Goal: Transaction & Acquisition: Purchase product/service

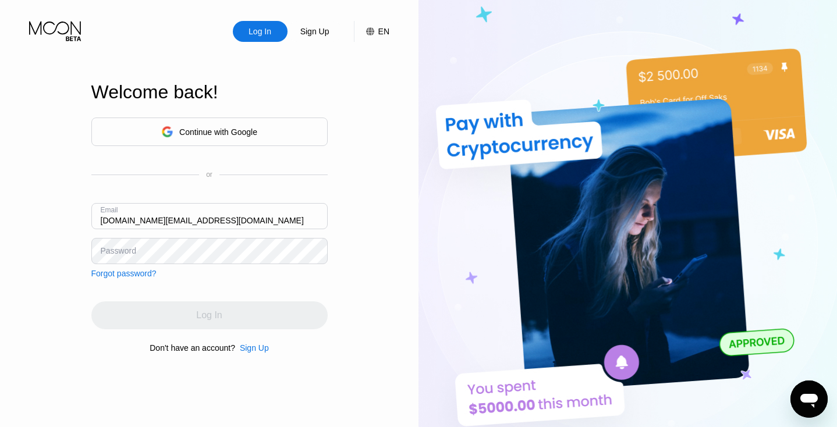
type input "[DOMAIN_NAME][EMAIL_ADDRESS][DOMAIN_NAME]"
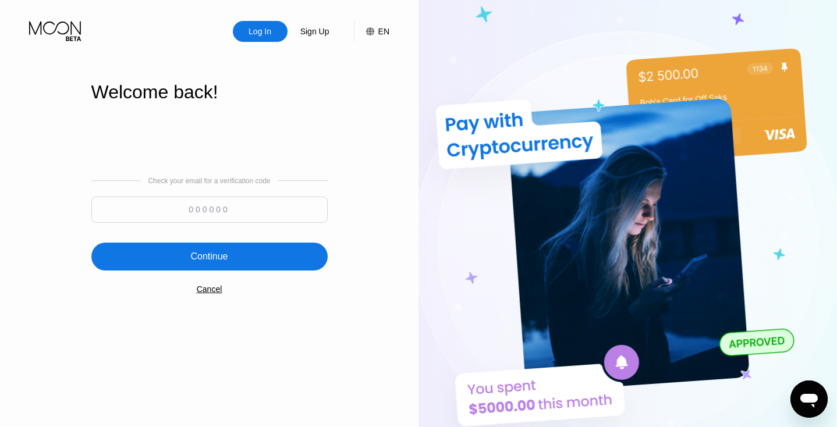
click at [246, 210] on input at bounding box center [209, 210] width 236 height 26
paste input "163492"
type input "163492"
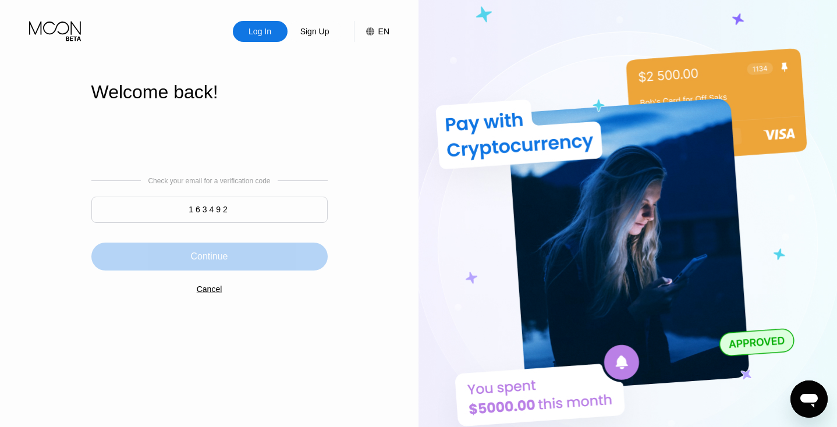
click at [254, 254] on div "Continue" at bounding box center [209, 257] width 236 height 28
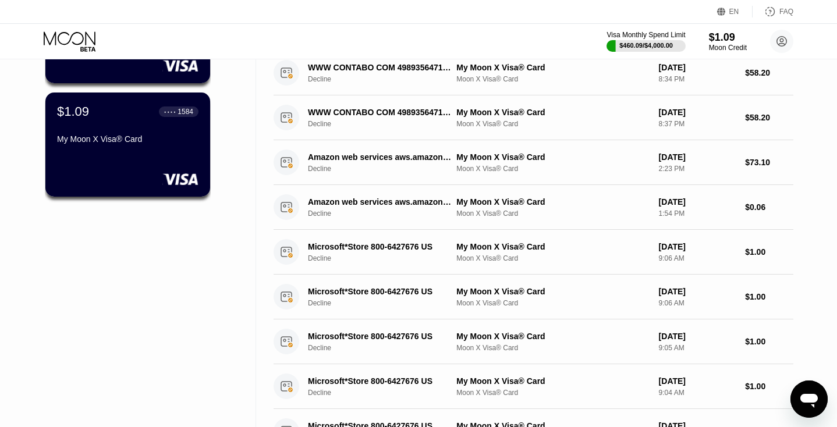
scroll to position [169, 0]
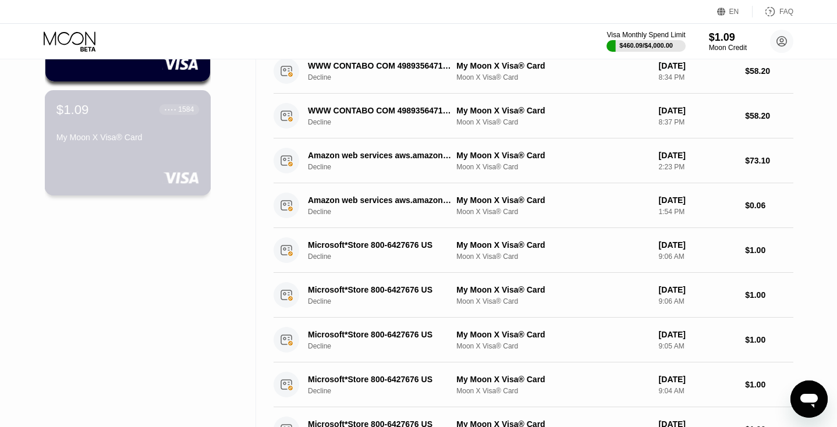
click at [172, 121] on div "$1.09 ● ● ● ● 1584 My Moon X Visa® Card" at bounding box center [127, 124] width 143 height 45
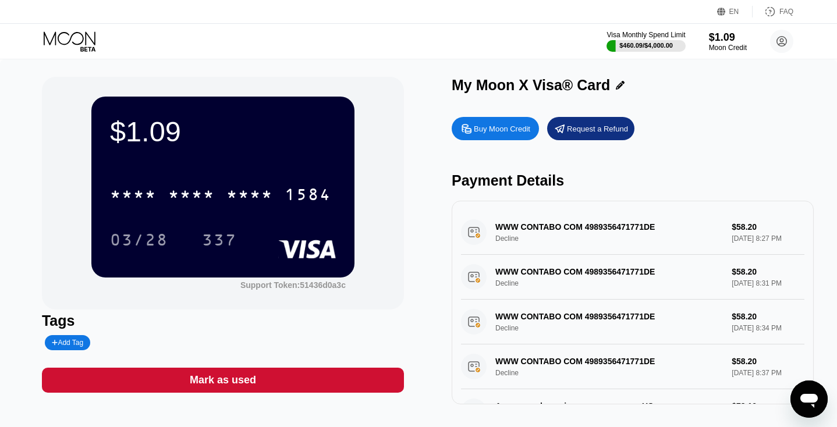
click at [474, 146] on div "Buy Moon Credit Request a Refund Payment Details WWW CONTABO COM 4989356471771D…" at bounding box center [633, 257] width 362 height 293
click at [476, 134] on div "Buy Moon Credit" at bounding box center [502, 129] width 56 height 10
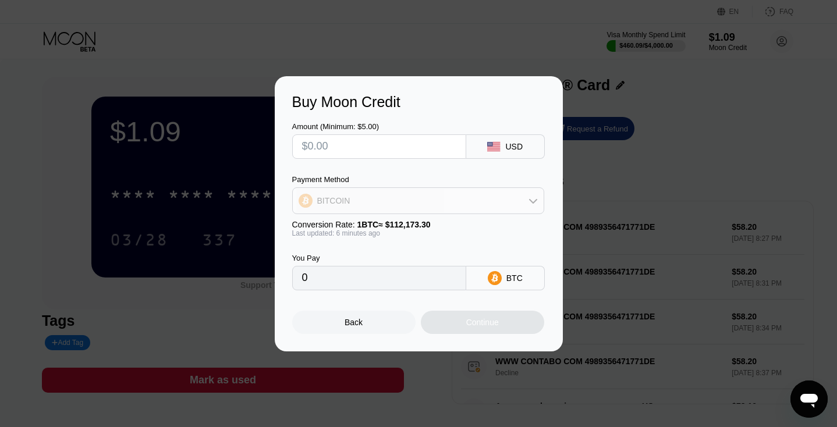
click at [395, 198] on div "BITCOIN" at bounding box center [418, 200] width 251 height 23
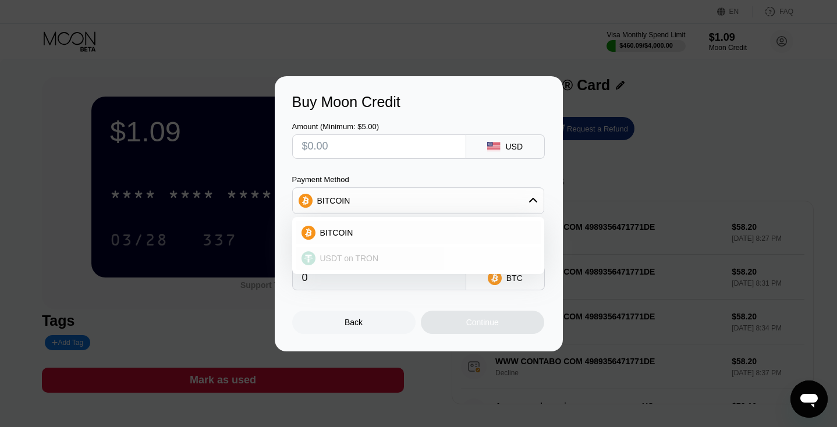
click at [370, 258] on span "USDT on TRON" at bounding box center [349, 258] width 59 height 9
type input "0.00"
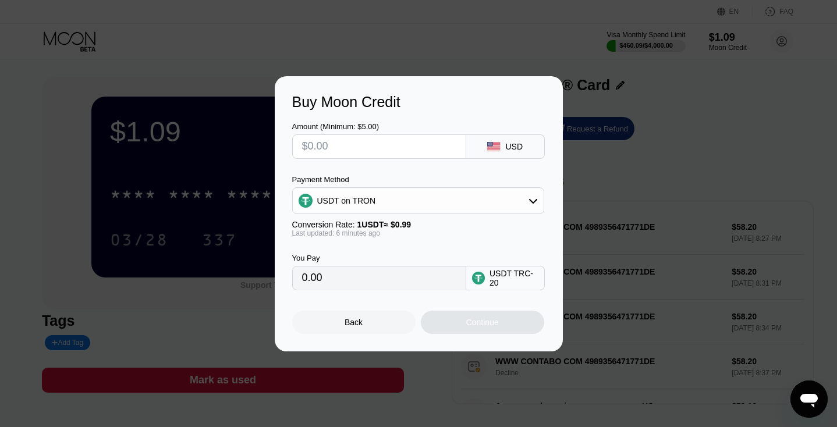
click at [389, 148] on input "text" at bounding box center [379, 146] width 154 height 23
type input "$5"
type input "5.05"
type input "$5"
click at [463, 328] on div "Continue" at bounding box center [482, 322] width 123 height 23
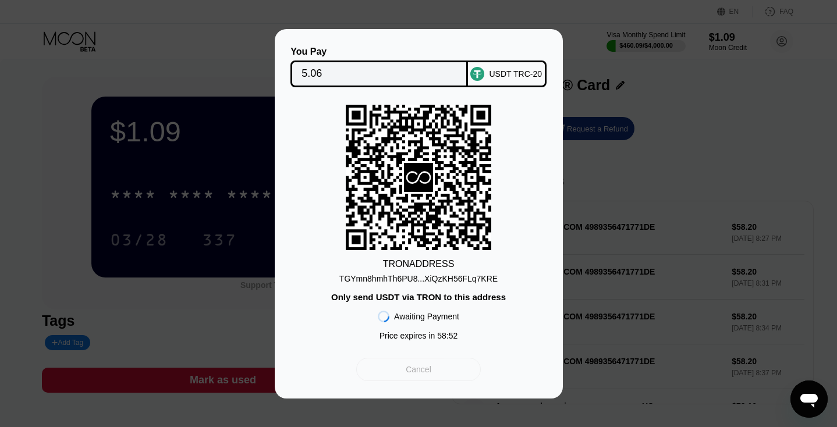
click at [435, 372] on div "Cancel" at bounding box center [418, 369] width 124 height 23
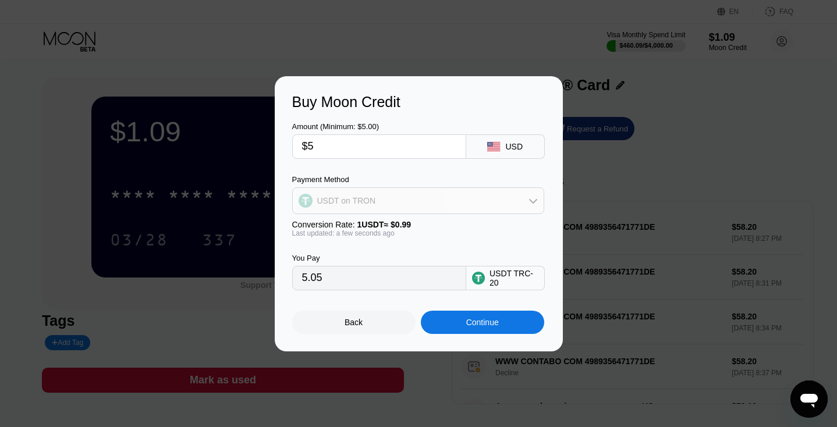
click at [409, 210] on div "USDT on TRON" at bounding box center [418, 200] width 251 height 23
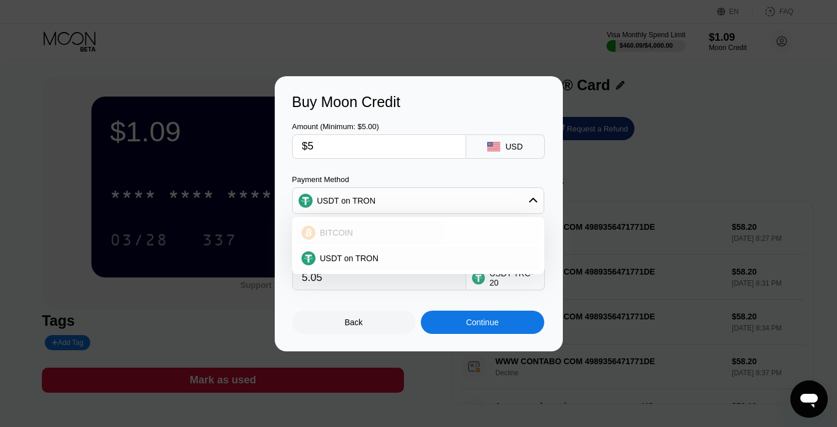
click at [396, 238] on div "BITCOIN" at bounding box center [425, 232] width 219 height 9
type input "0.00004457"
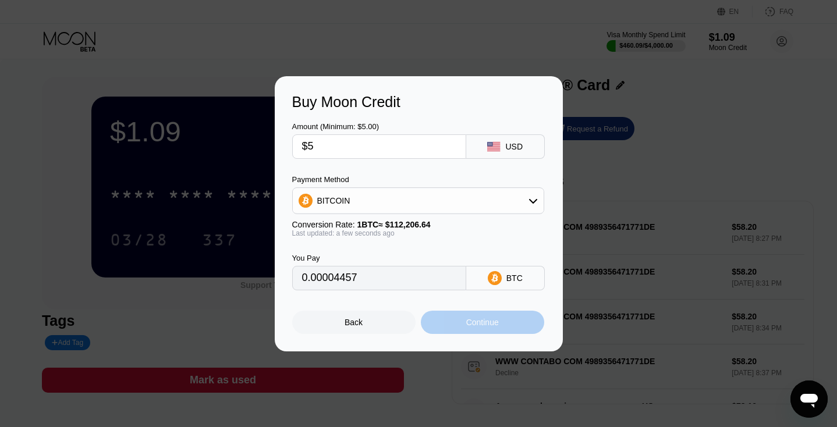
click at [462, 324] on div "Continue" at bounding box center [482, 322] width 123 height 23
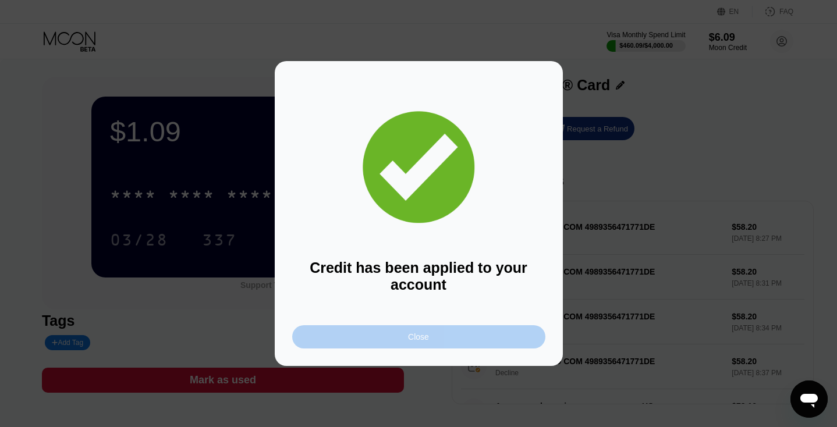
click at [486, 332] on div "Close" at bounding box center [418, 336] width 253 height 23
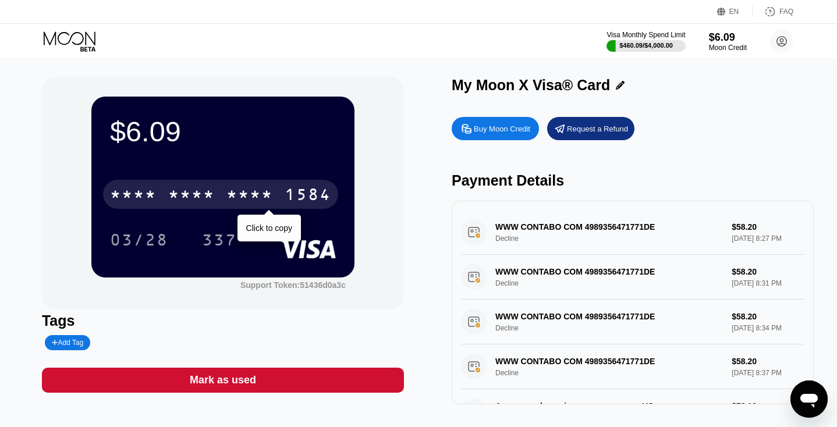
click at [198, 195] on div "* * * *" at bounding box center [191, 196] width 47 height 19
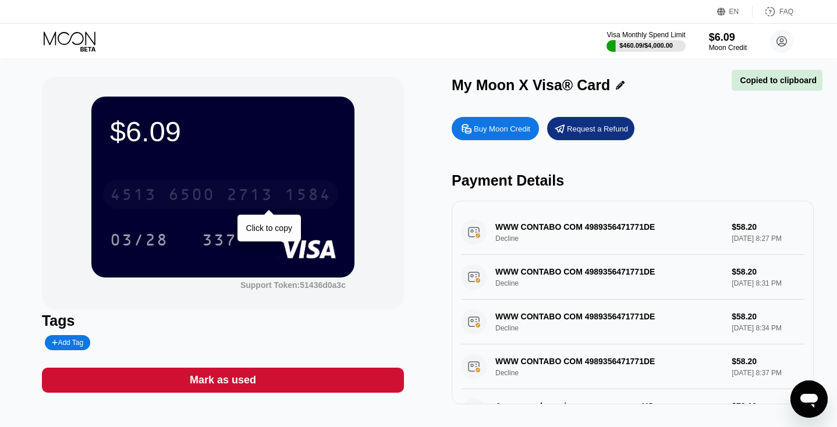
click at [198, 195] on div "6500" at bounding box center [191, 196] width 47 height 19
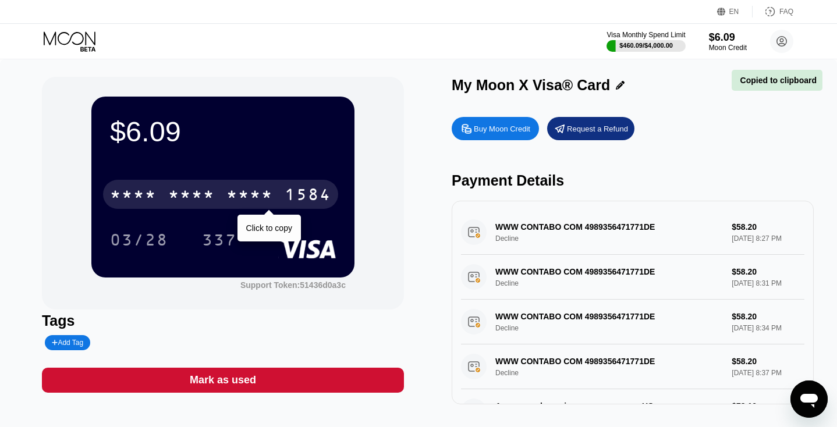
click at [198, 195] on div "* * * *" at bounding box center [191, 196] width 47 height 19
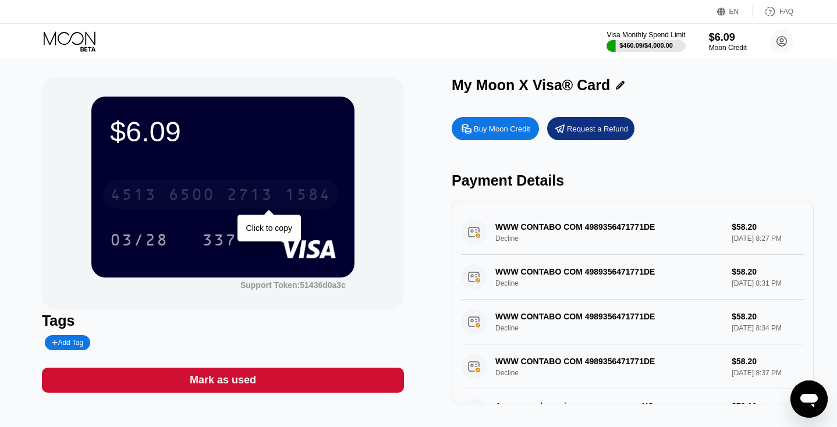
click at [309, 206] on div "1584" at bounding box center [308, 196] width 47 height 19
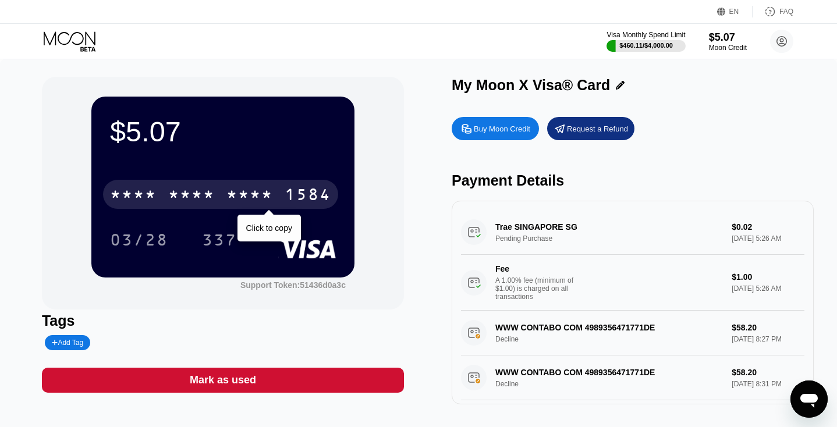
click at [261, 201] on div "* * * *" at bounding box center [249, 196] width 47 height 19
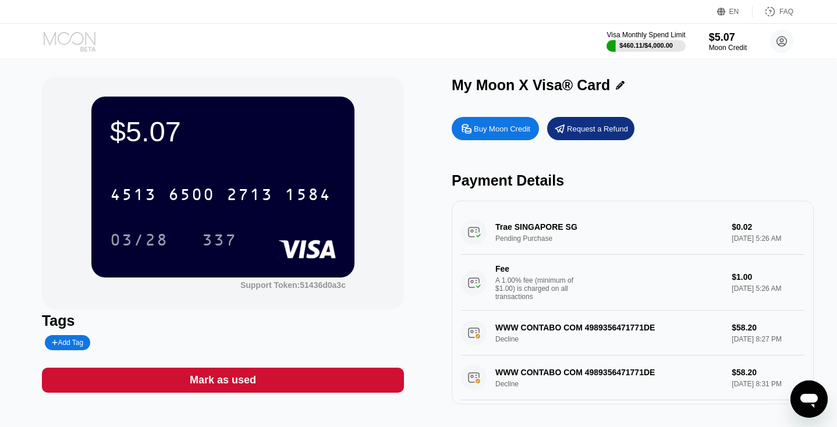
click at [69, 42] on icon at bounding box center [71, 41] width 54 height 20
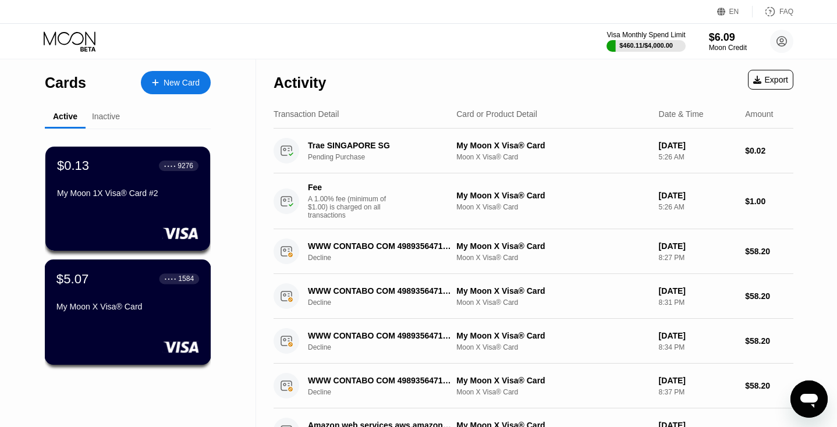
click at [110, 304] on div "$5.07 ● ● ● ● 1584 My Moon X Visa® Card" at bounding box center [127, 293] width 143 height 45
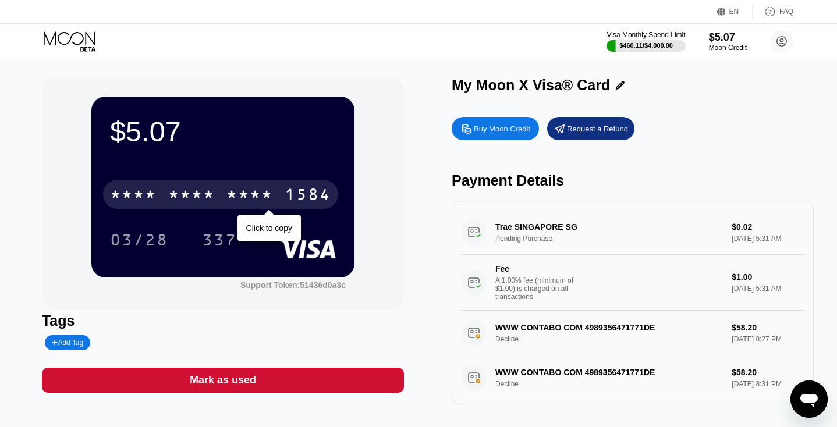
click at [277, 187] on div "* * * * * * * * * * * * 1584" at bounding box center [220, 194] width 235 height 29
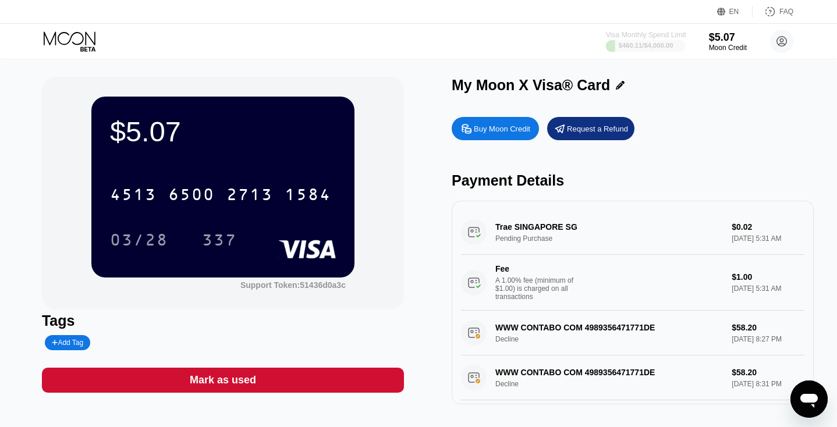
click at [652, 45] on div "$460.11 / $4,000.00" at bounding box center [646, 45] width 55 height 7
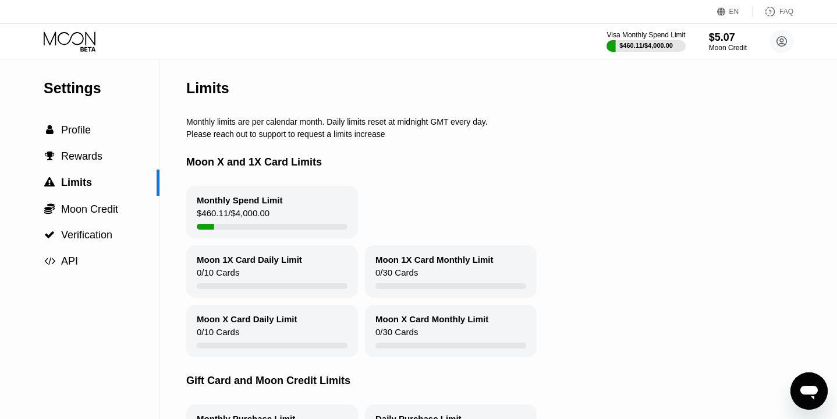
click at [662, 26] on div "Visa Monthly Spend Limit $460.11 / $4,000.00 $5.07 Moon Credit [DOMAIN_NAME][EM…" at bounding box center [418, 41] width 837 height 35
click at [655, 52] on div at bounding box center [646, 46] width 80 height 12
click at [654, 48] on div "$460.11 / $4,000.00" at bounding box center [646, 45] width 55 height 7
click at [732, 41] on div "$5.07" at bounding box center [727, 37] width 39 height 12
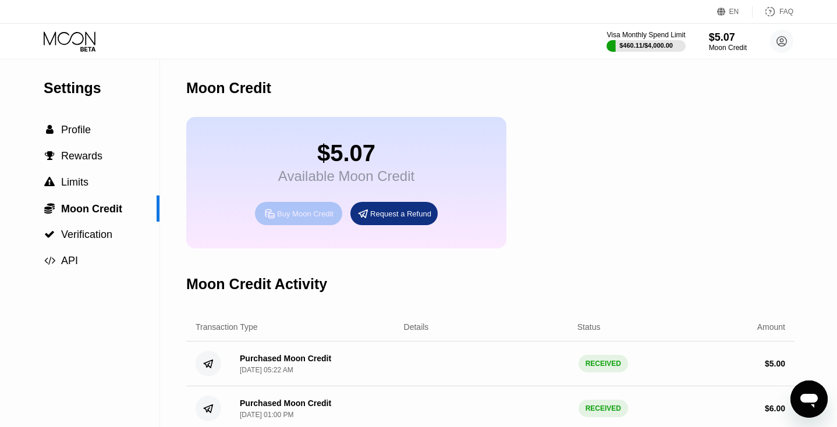
click at [319, 219] on div "Buy Moon Credit" at bounding box center [305, 214] width 56 height 10
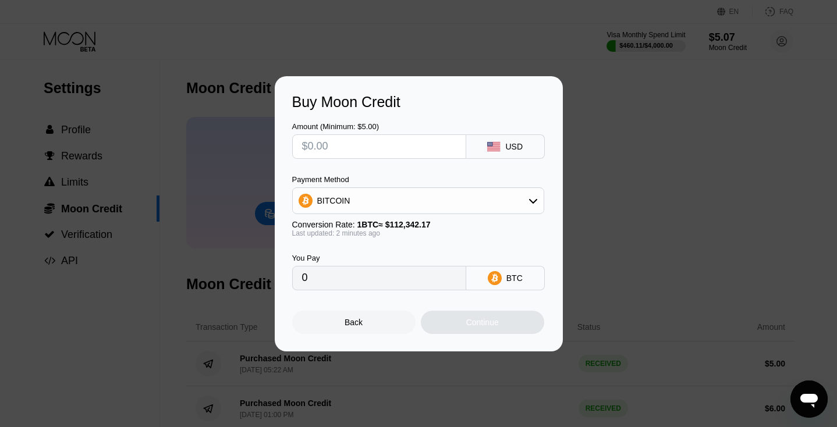
click at [356, 155] on input "text" at bounding box center [379, 146] width 154 height 23
type input "$5"
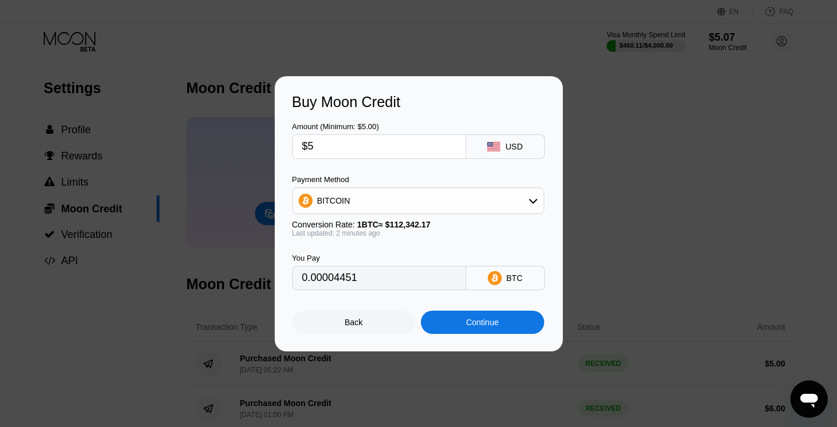
type input "0.00004451"
type input "0"
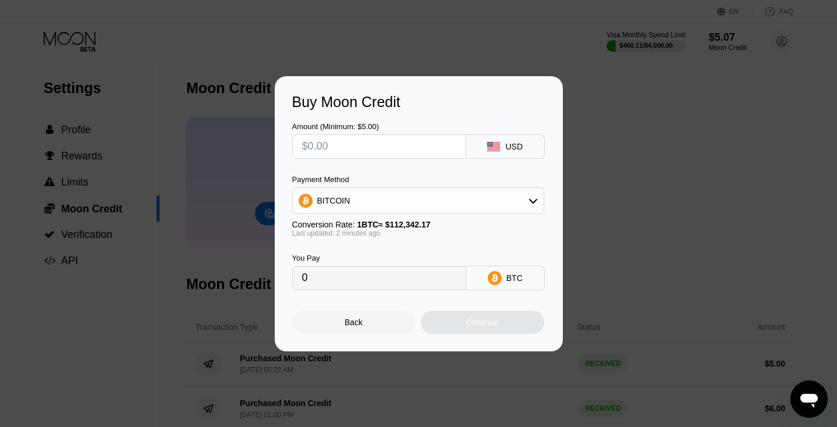
type input "$6"
type input "0.00005341"
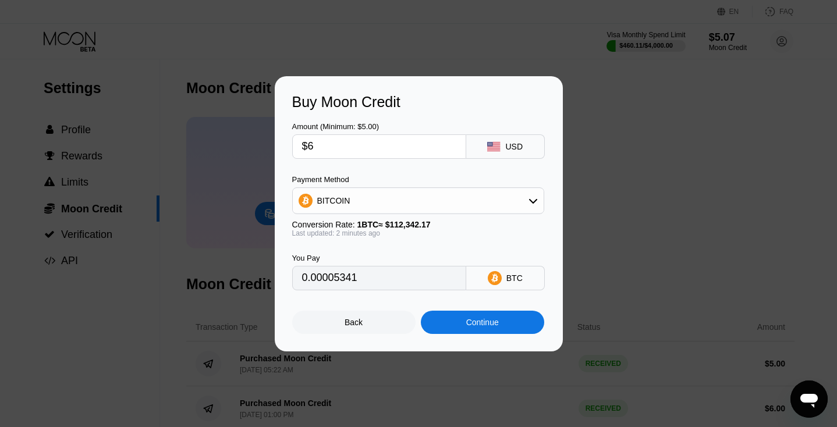
type input "$6"
click at [479, 327] on div "Continue" at bounding box center [482, 322] width 33 height 9
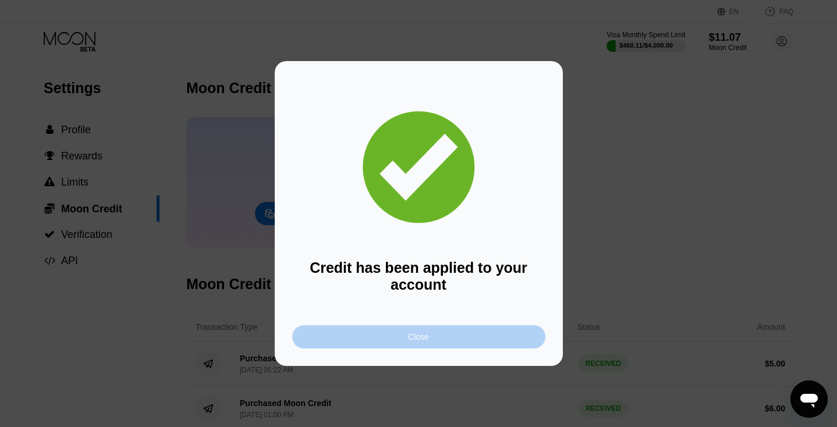
click at [466, 341] on div "Close" at bounding box center [418, 336] width 253 height 23
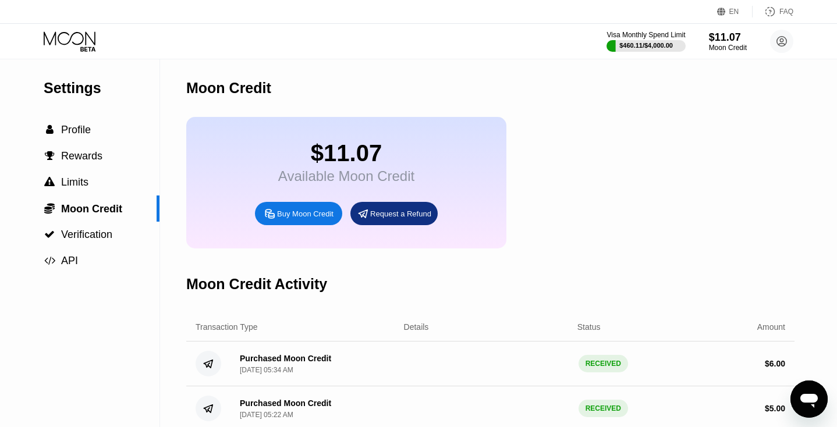
click at [74, 42] on icon at bounding box center [71, 41] width 54 height 20
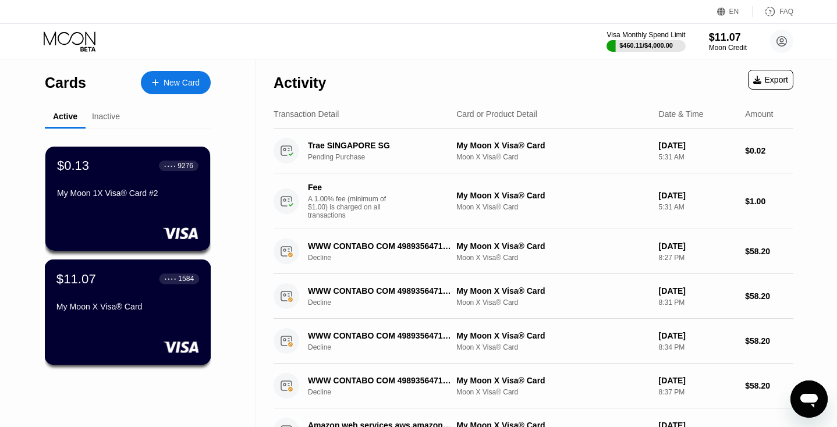
click at [87, 302] on div "$11.07 ● ● ● ● 1584 My Moon X Visa® Card" at bounding box center [127, 293] width 143 height 45
